Goal: Information Seeking & Learning: Learn about a topic

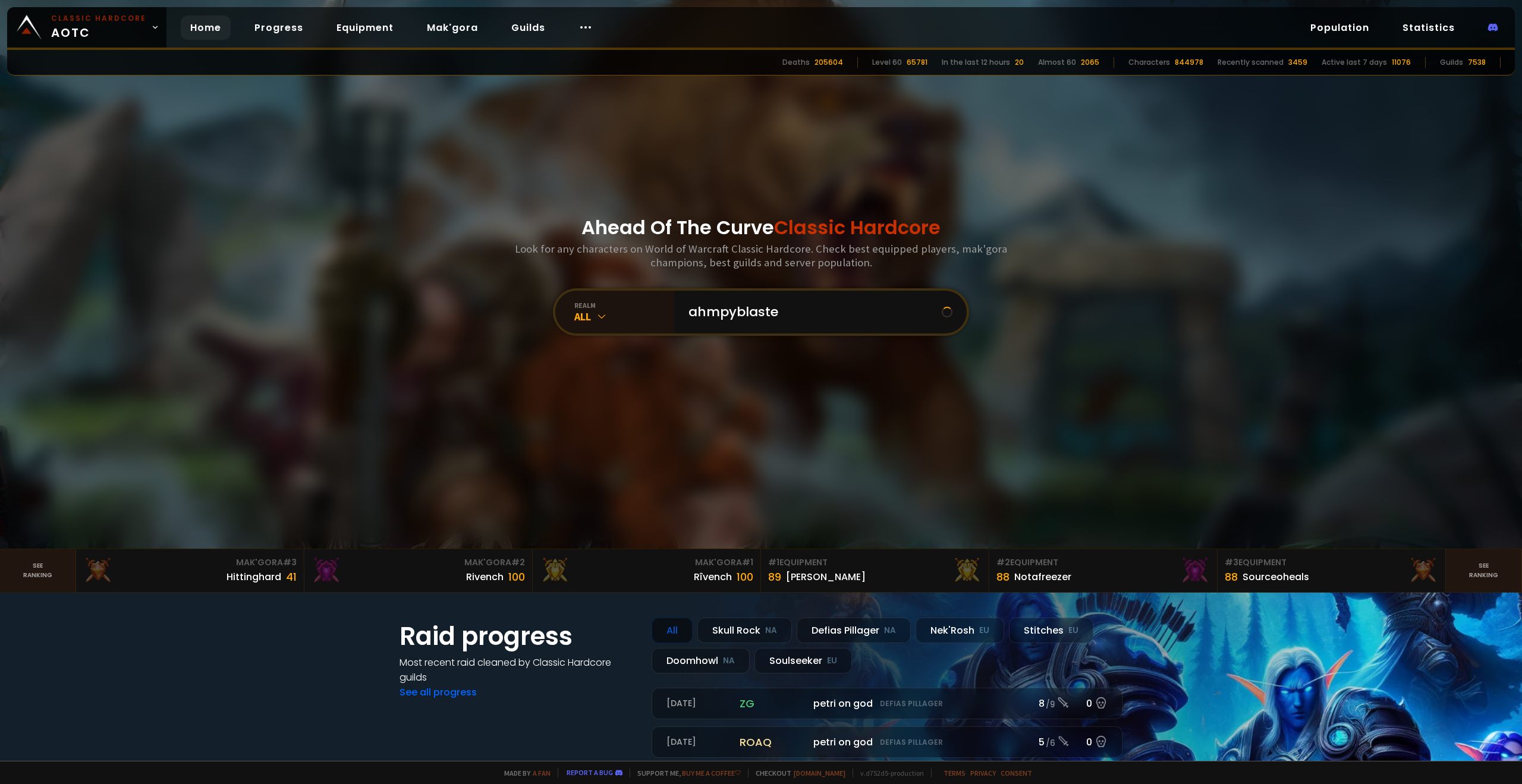
type input "ahmpyblaster"
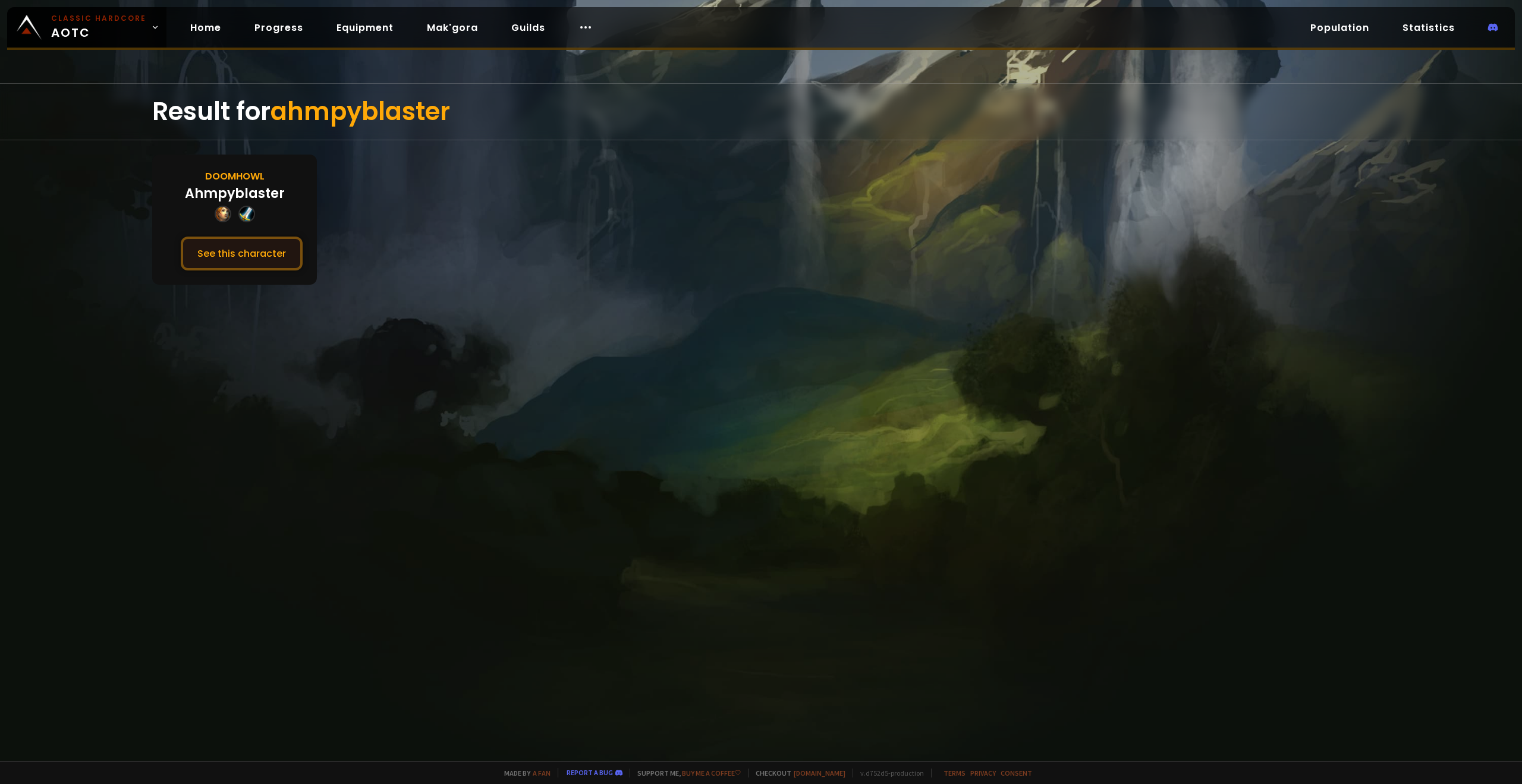
click at [267, 246] on button "See this character" at bounding box center [241, 253] width 122 height 34
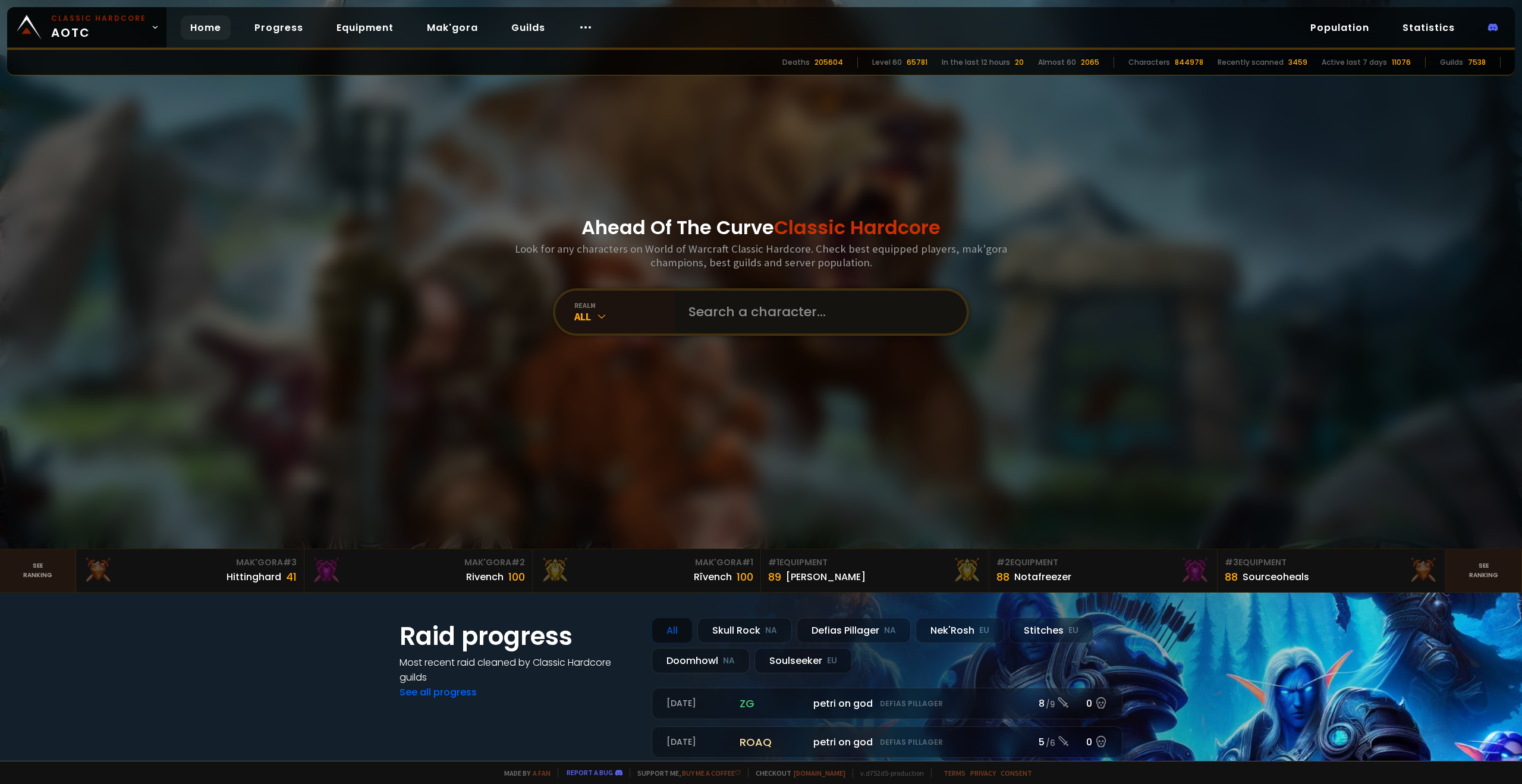
click at [750, 328] on input "text" at bounding box center [816, 311] width 271 height 43
type input "gOAT"
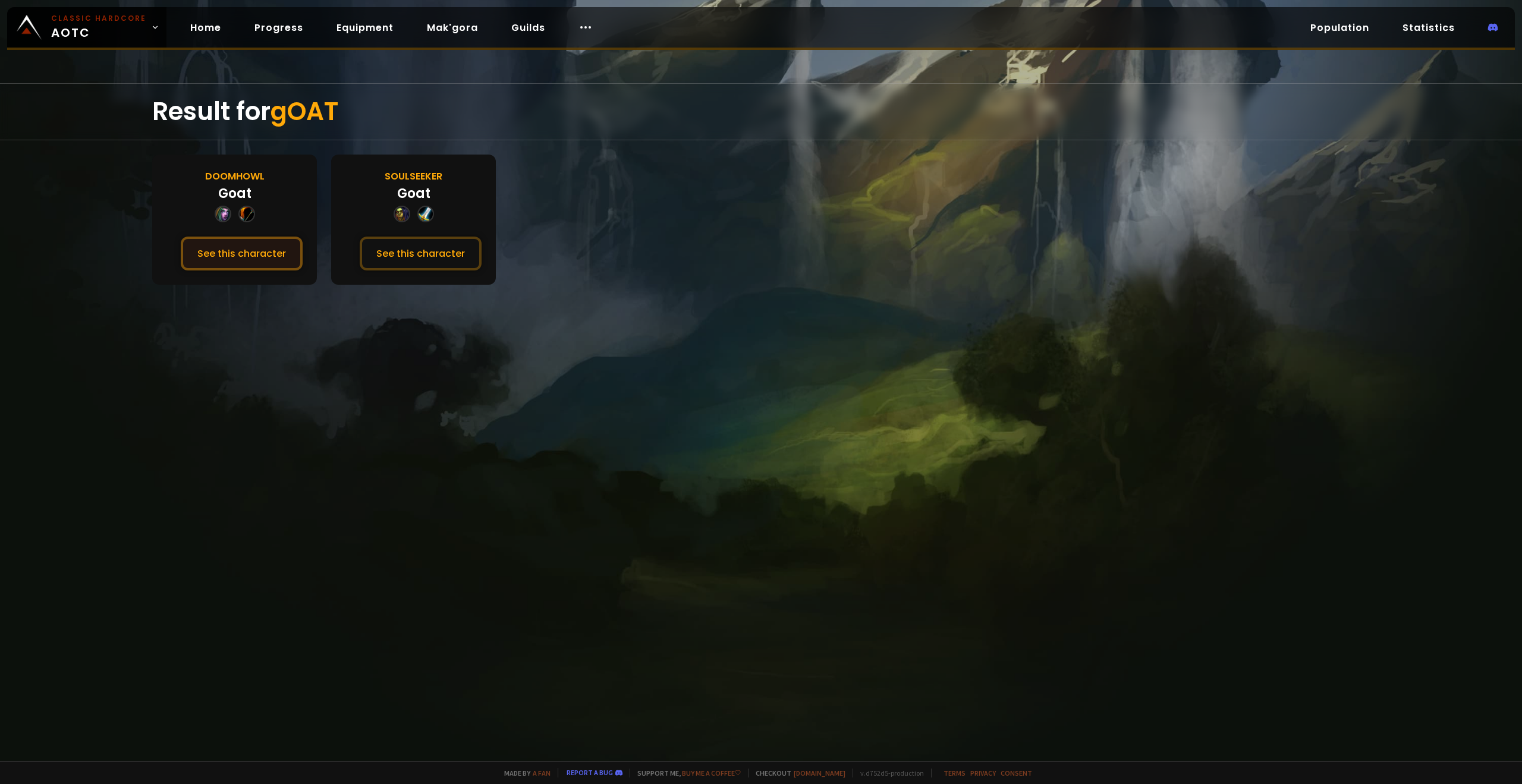
click at [268, 259] on button "See this character" at bounding box center [241, 253] width 122 height 34
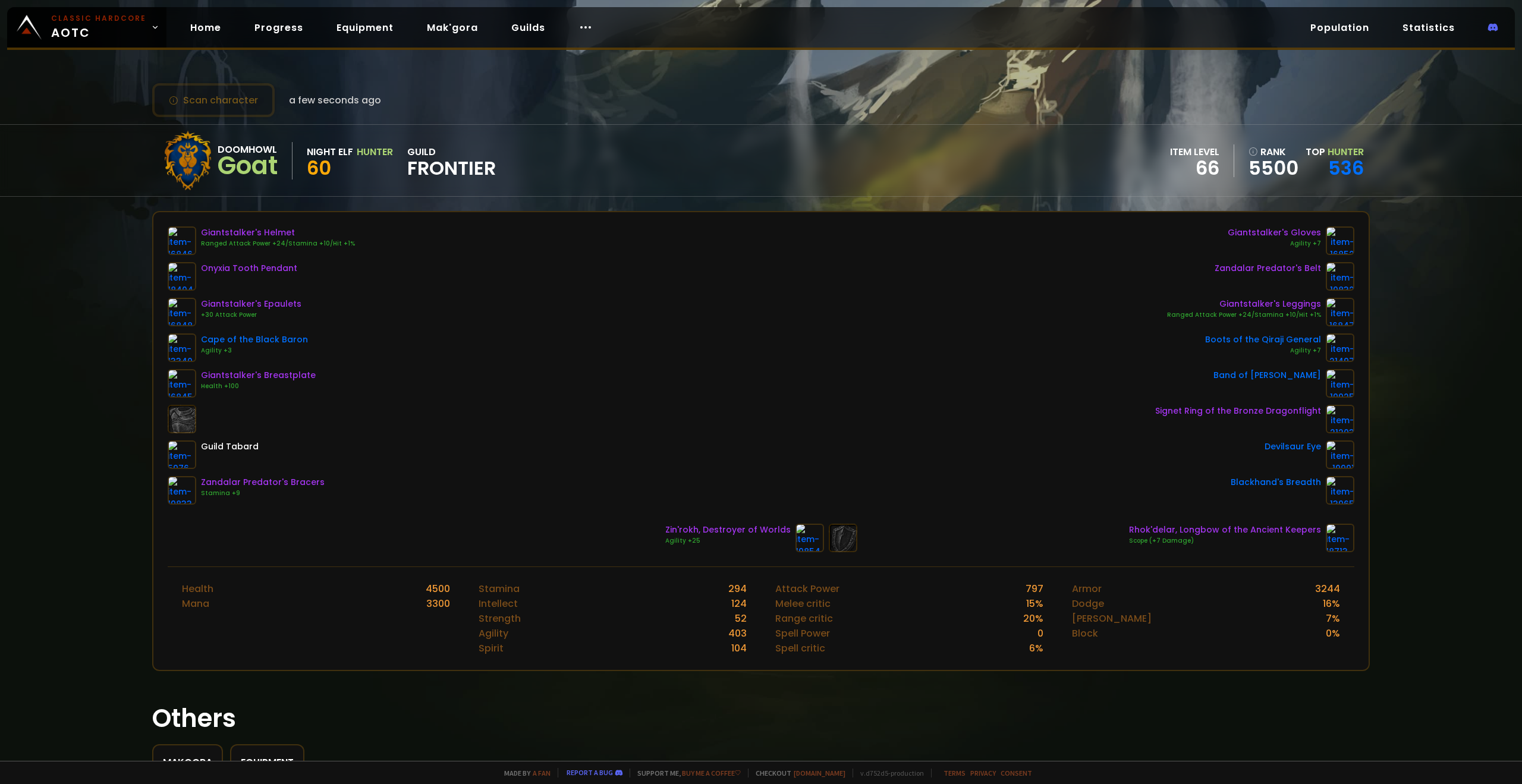
click at [804, 316] on div "Giantstalker's Helmet Ranged Attack Power +24/Stamina +10/Hit +1% Onyxia Tooth …" at bounding box center [761, 365] width 1186 height 278
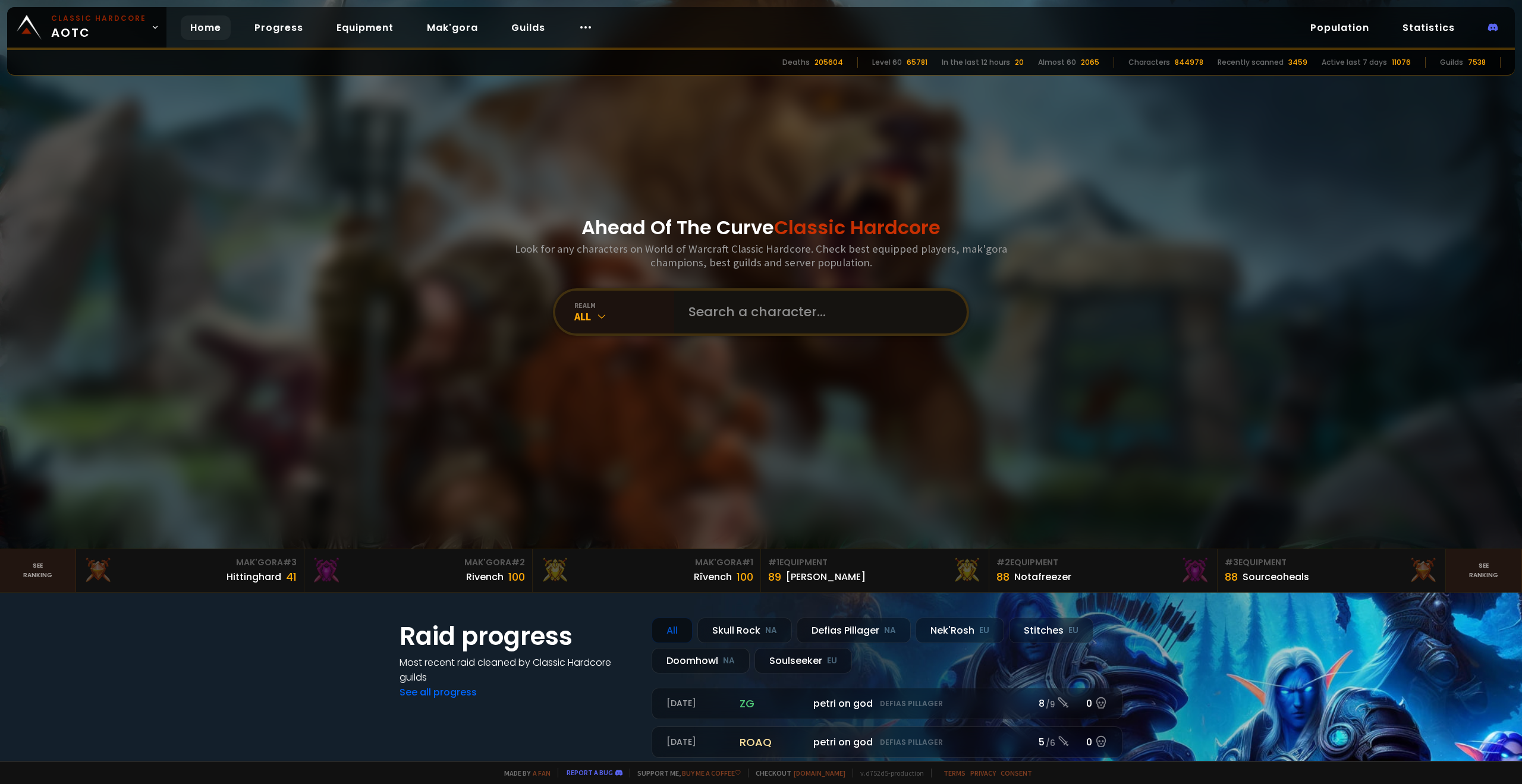
click at [745, 321] on input "text" at bounding box center [816, 311] width 271 height 43
type input "bobka"
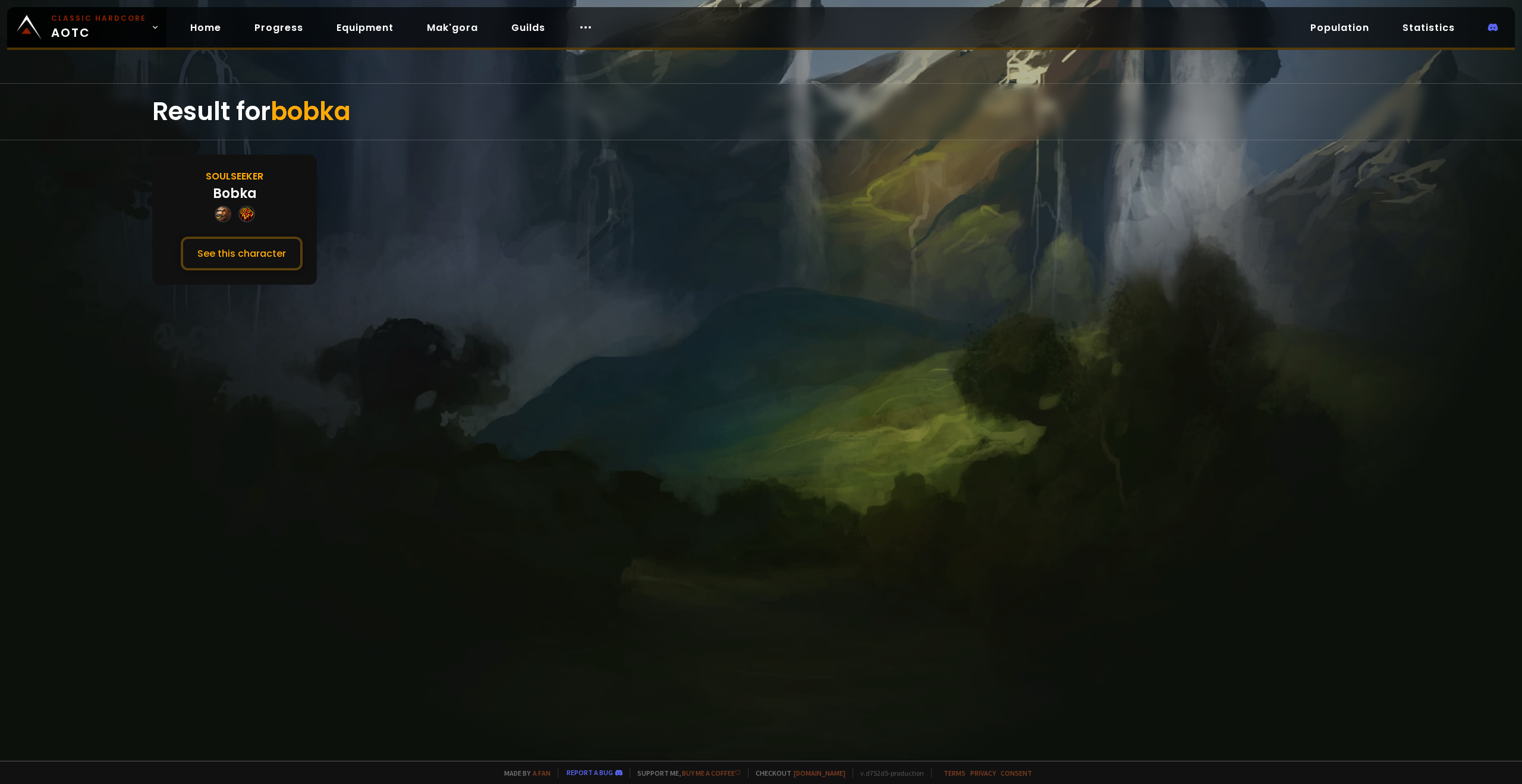
drag, startPoint x: 571, startPoint y: 89, endPoint x: 566, endPoint y: 114, distance: 25.5
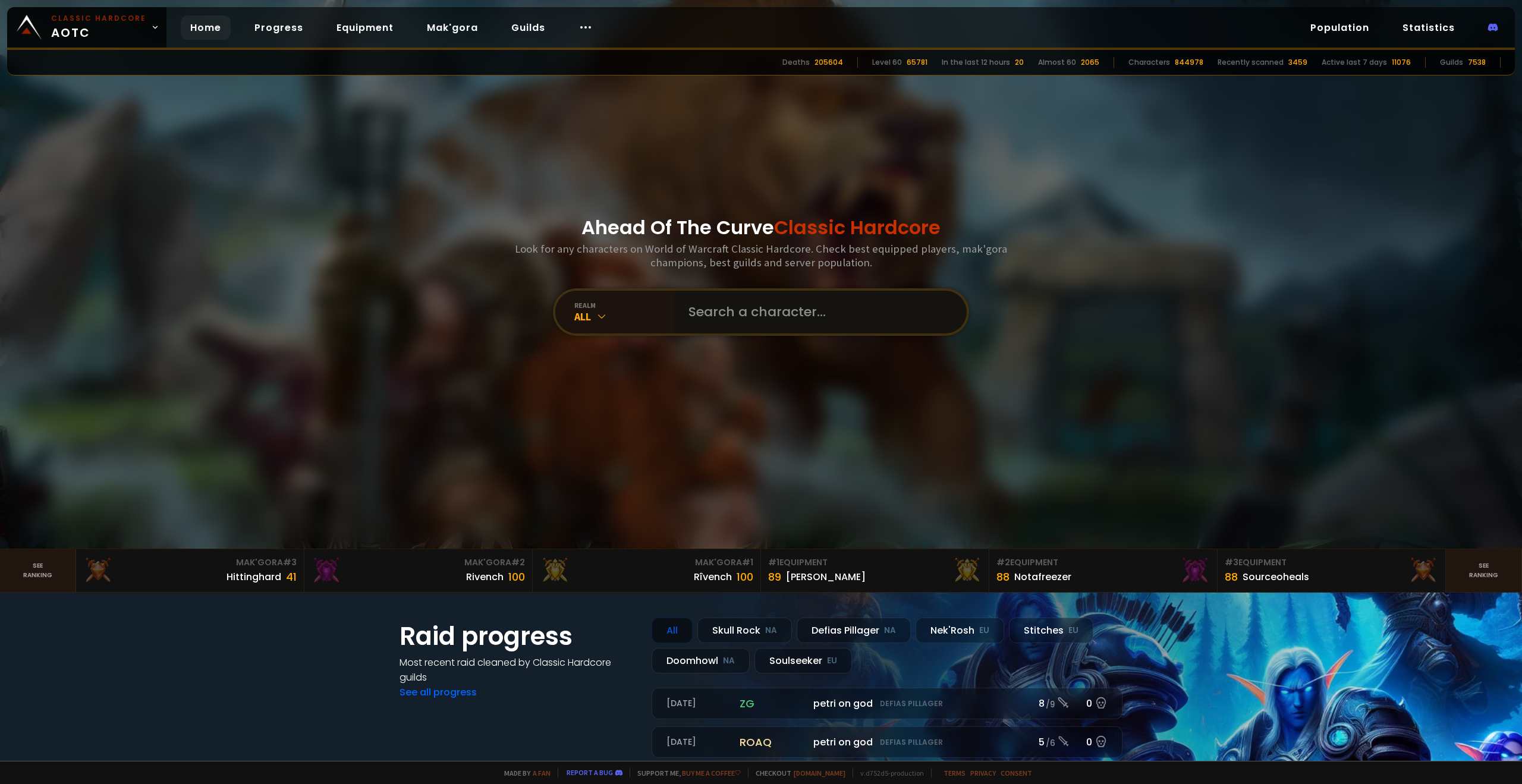
click at [751, 314] on input "text" at bounding box center [816, 311] width 271 height 43
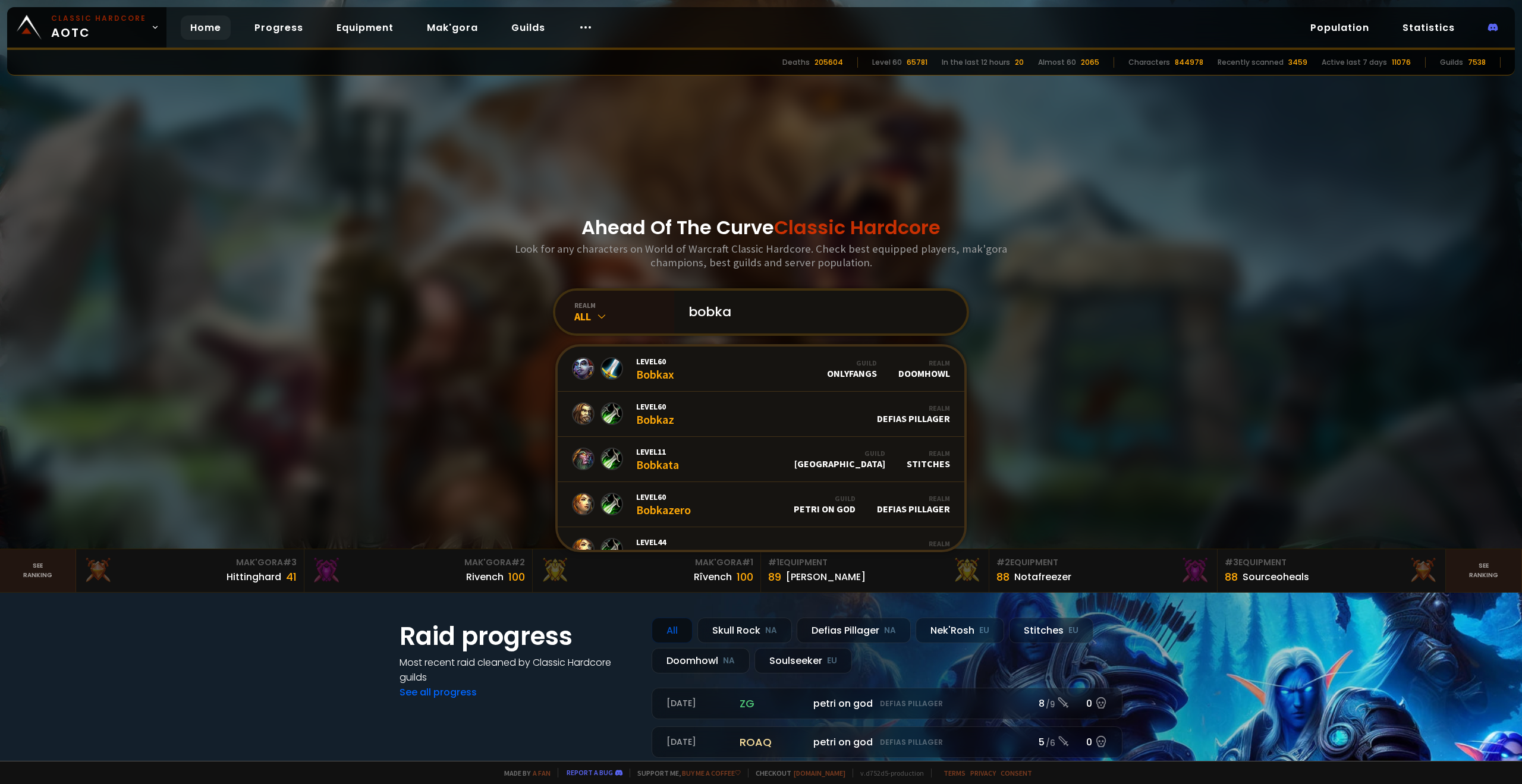
type input "bobka"
click at [670, 364] on link "Level 60 Bobkax Guild OnlyFangs Realm Doomhowl" at bounding box center [761, 369] width 407 height 46
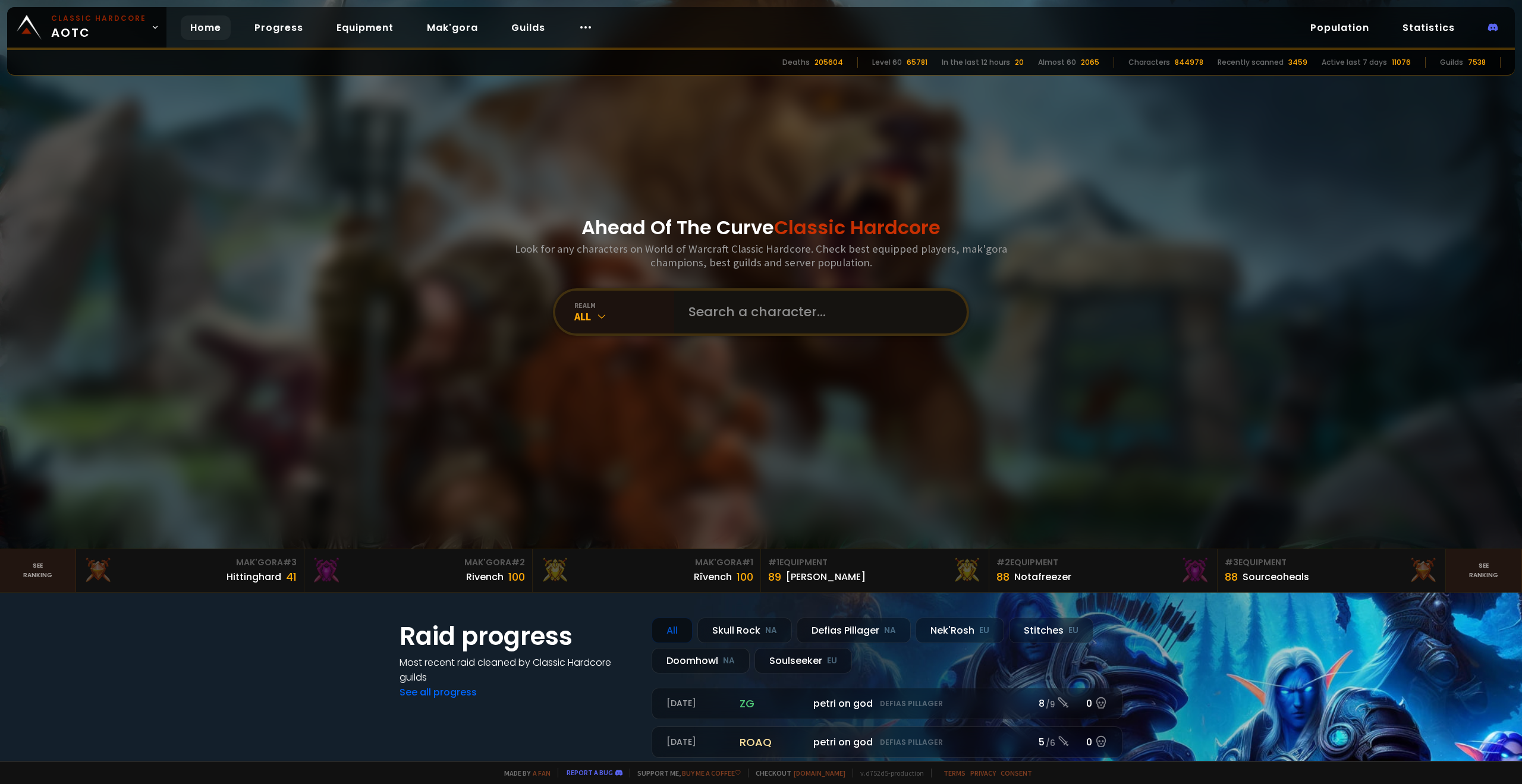
click at [733, 306] on input "text" at bounding box center [816, 311] width 271 height 43
type input "finalbobka"
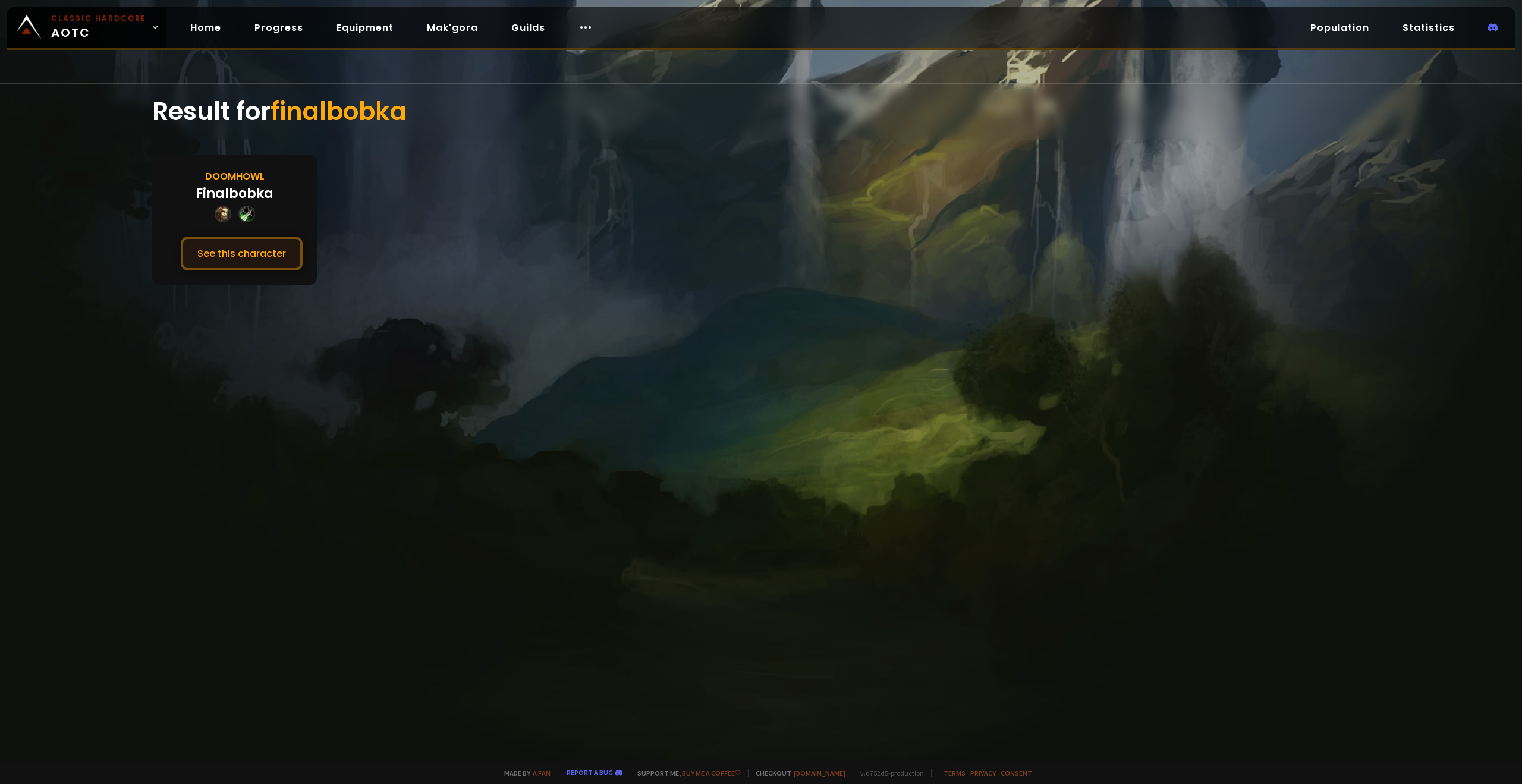
click at [197, 249] on button "See this character" at bounding box center [241, 253] width 122 height 34
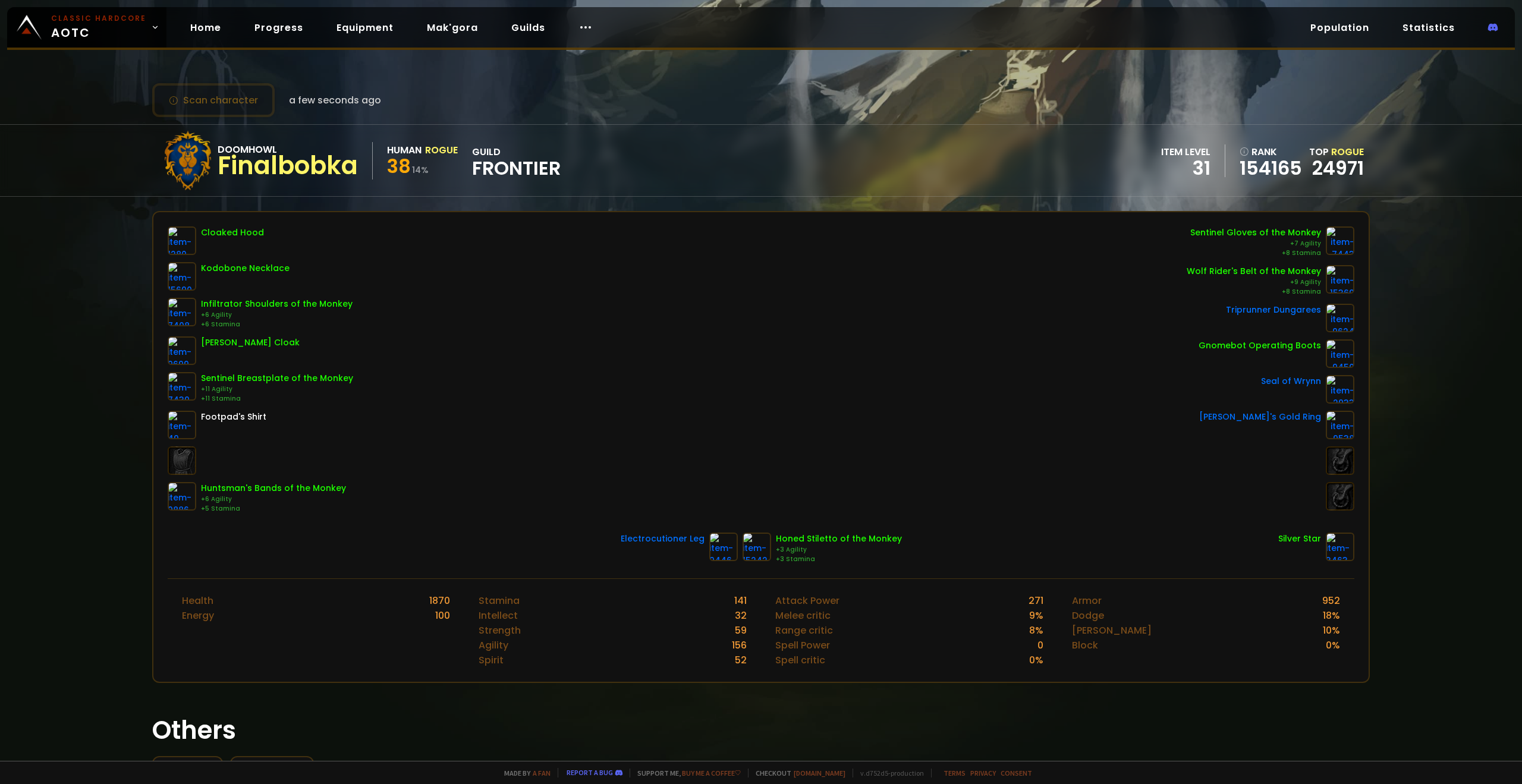
drag, startPoint x: 693, startPoint y: 365, endPoint x: 822, endPoint y: 392, distance: 131.8
click at [694, 367] on div "Cloaked Hood Kodobone Necklace Infiltrator Shoulders of the Monkey +6 Agility +…" at bounding box center [761, 370] width 1186 height 287
